Goal: Transaction & Acquisition: Purchase product/service

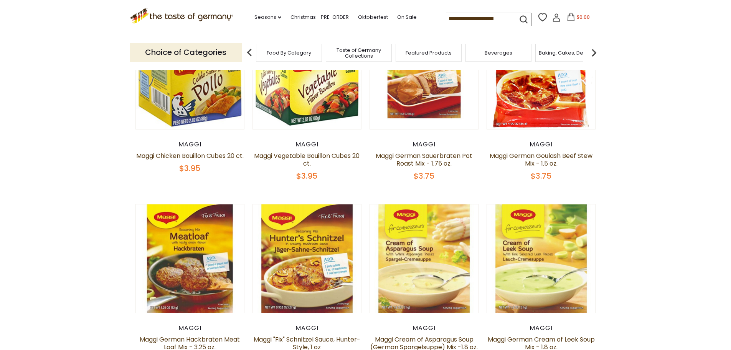
scroll to position [89, 0]
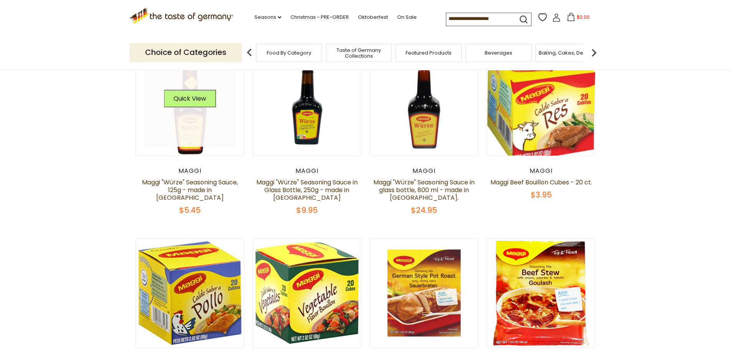
click at [199, 135] on link at bounding box center [189, 101] width 91 height 91
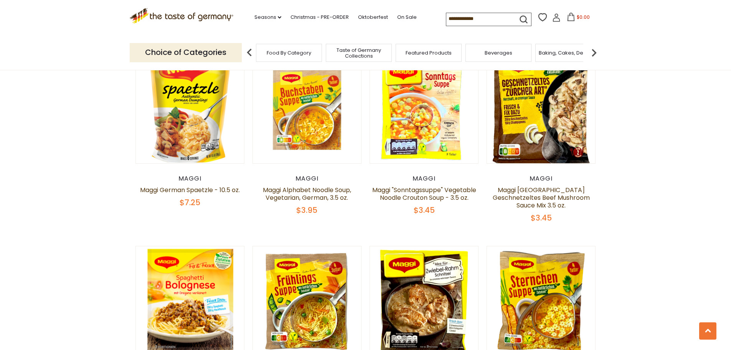
scroll to position [803, 0]
